Goal: Check status: Check status

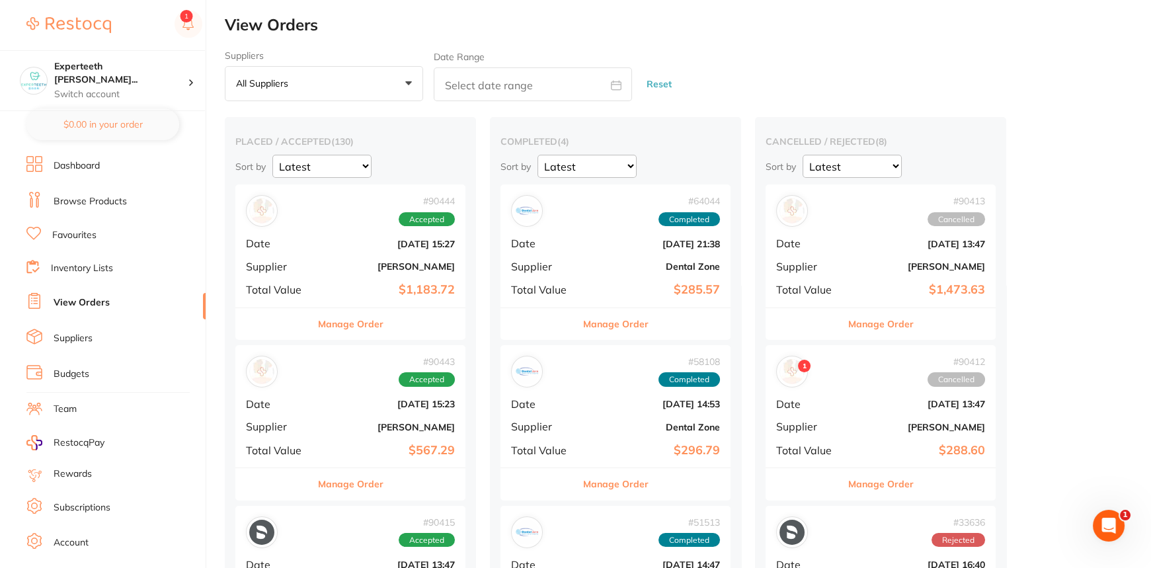
click at [139, 195] on li "Browse Products" at bounding box center [115, 202] width 179 height 20
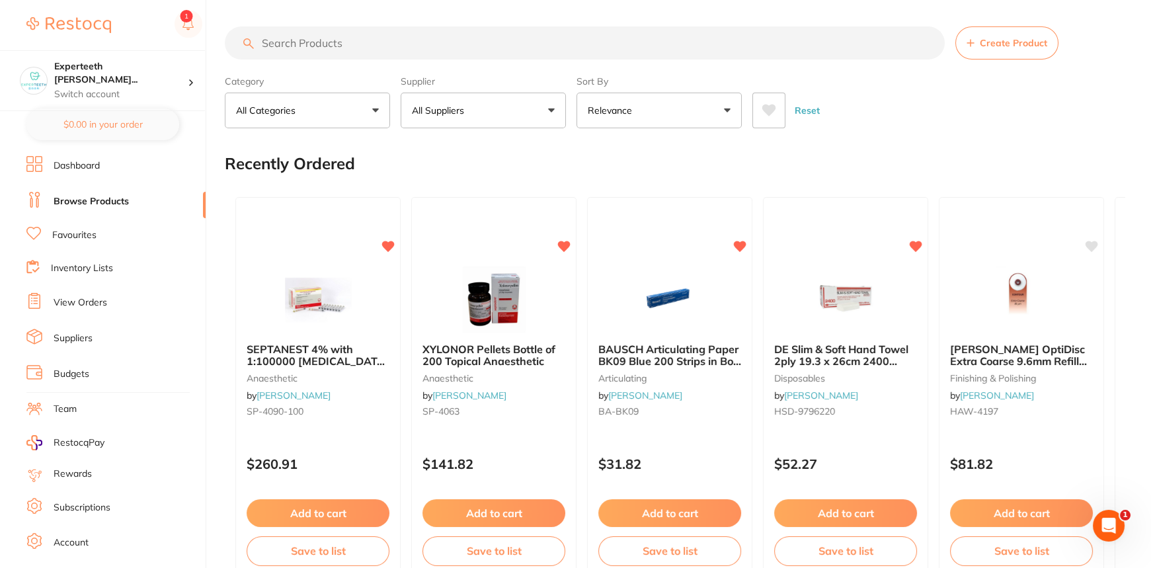
click at [115, 297] on li "View Orders" at bounding box center [115, 303] width 179 height 20
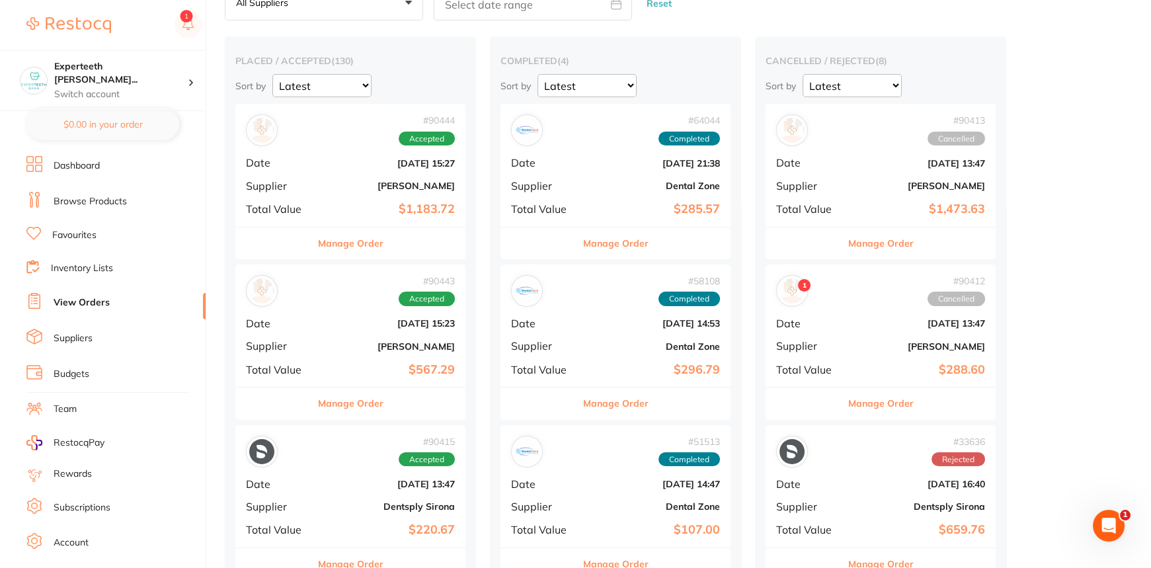
scroll to position [59, 0]
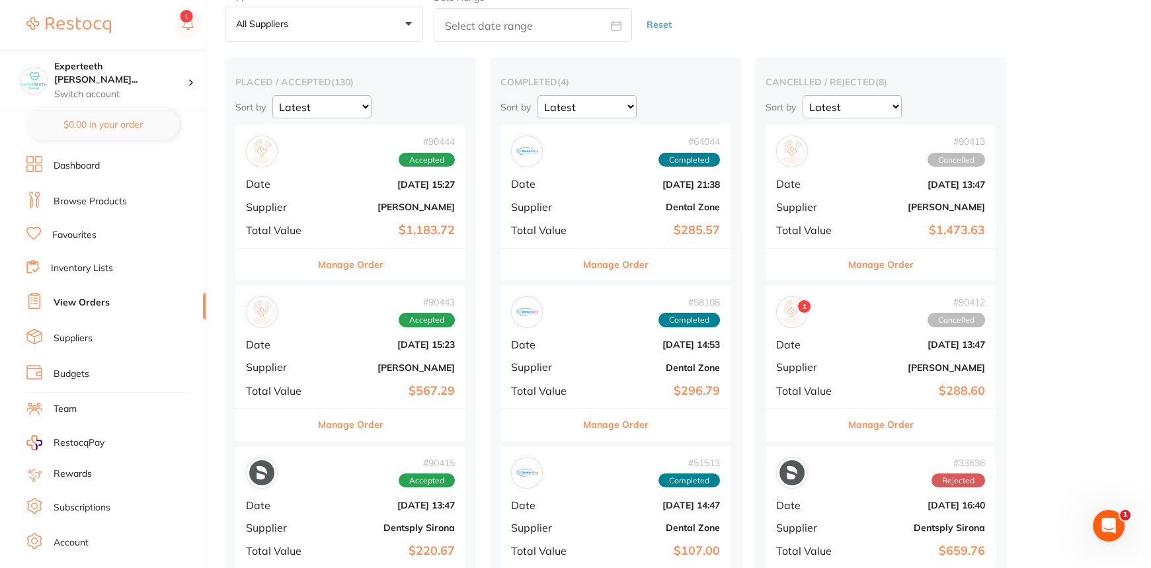
click at [349, 262] on button "Manage Order" at bounding box center [350, 264] width 65 height 32
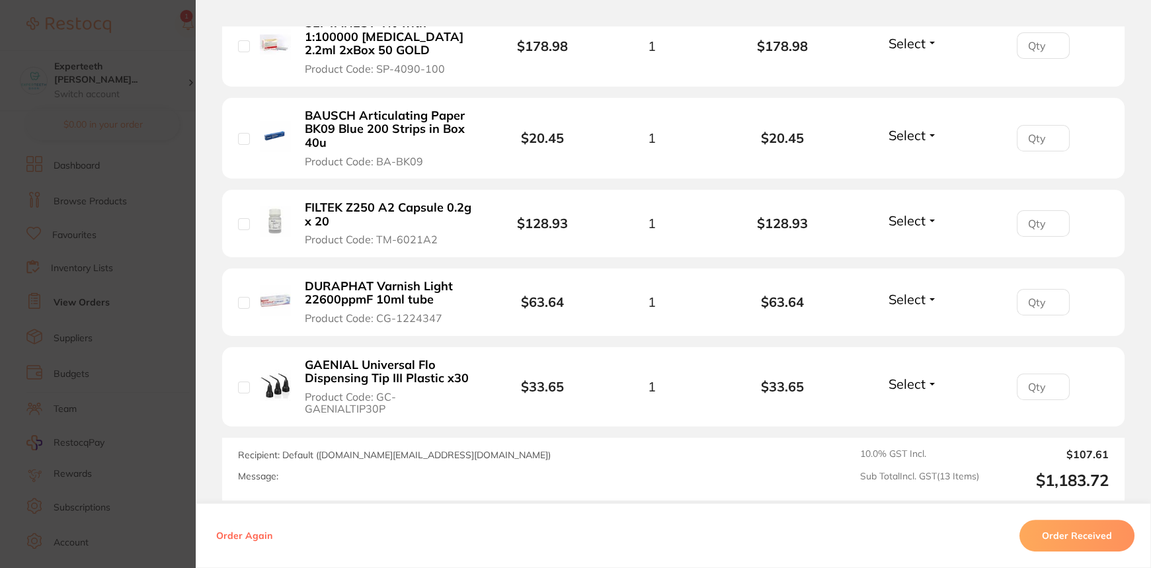
scroll to position [1243, 0]
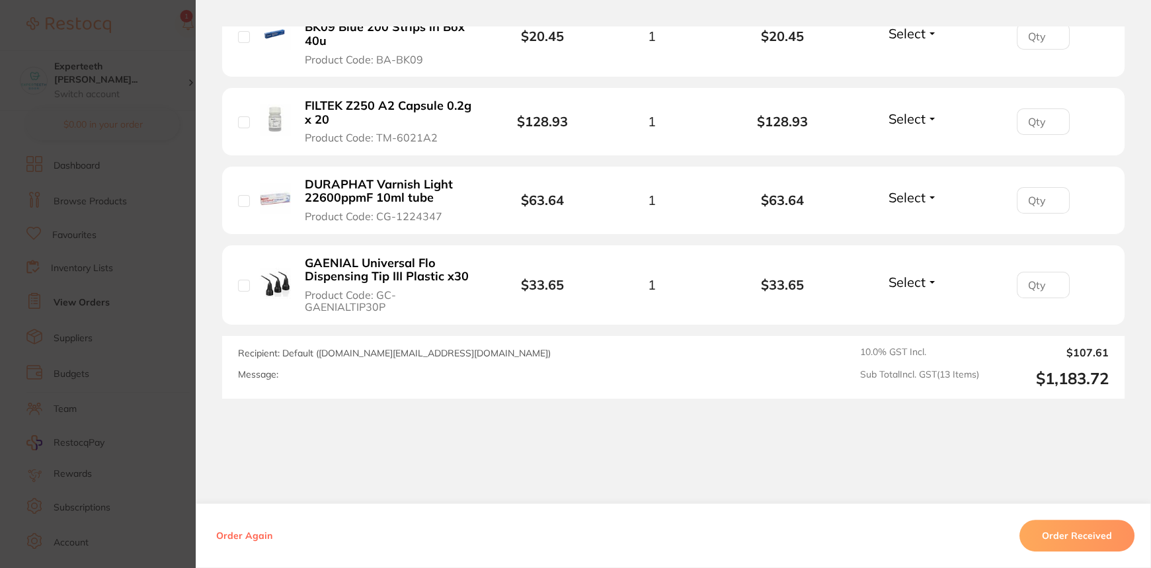
click at [113, 282] on section "Order ID: Restocq- 90444 Order Information Accepted Order Order Date [DATE] 15:…" at bounding box center [575, 284] width 1151 height 568
